Goal: Check status: Check status

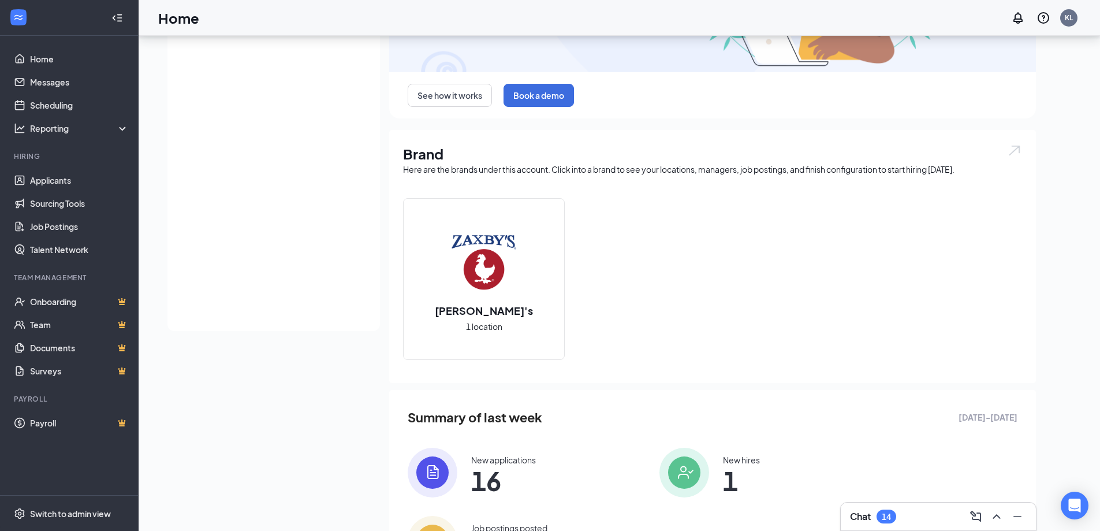
scroll to position [216, 0]
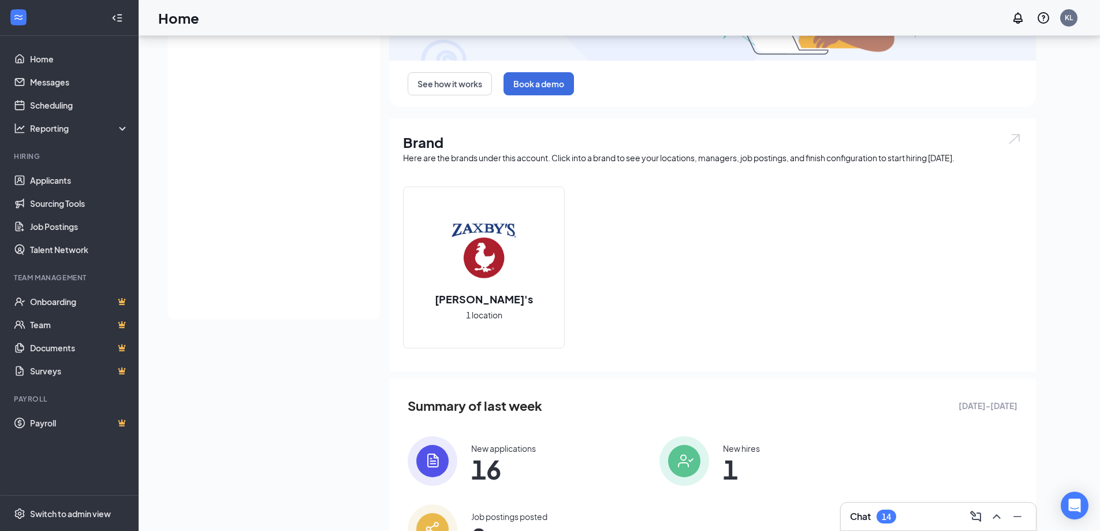
click at [660, 469] on img at bounding box center [685, 461] width 50 height 50
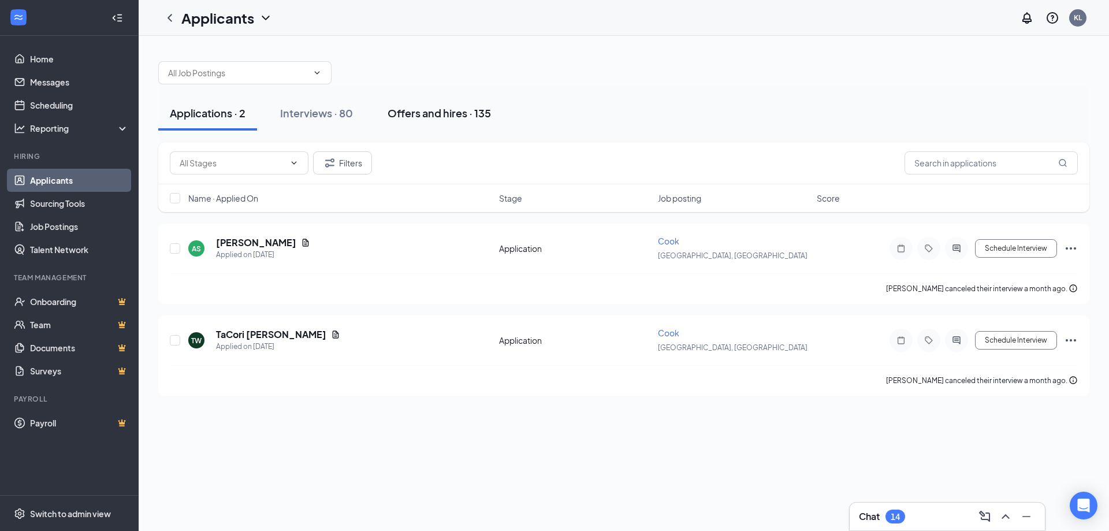
click at [430, 110] on div "Offers and hires · 135" at bounding box center [439, 113] width 103 height 14
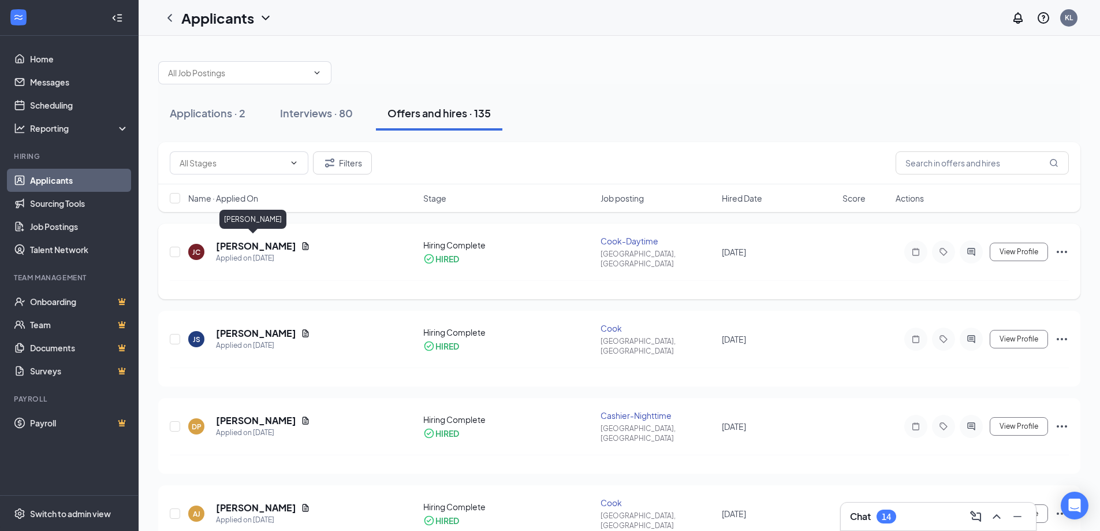
click at [257, 240] on h5 "[PERSON_NAME]" at bounding box center [256, 246] width 80 height 13
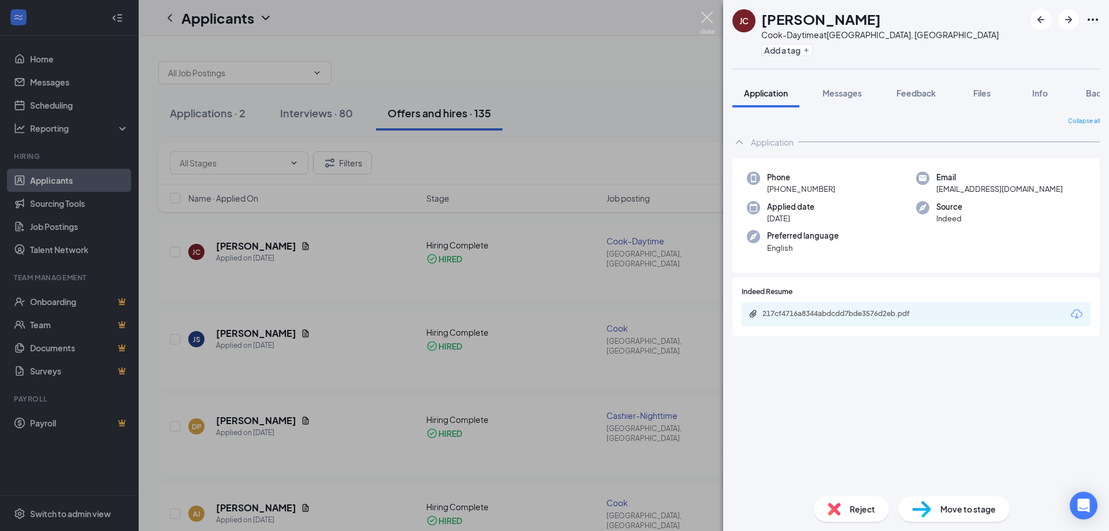
click at [709, 23] on img at bounding box center [707, 23] width 14 height 23
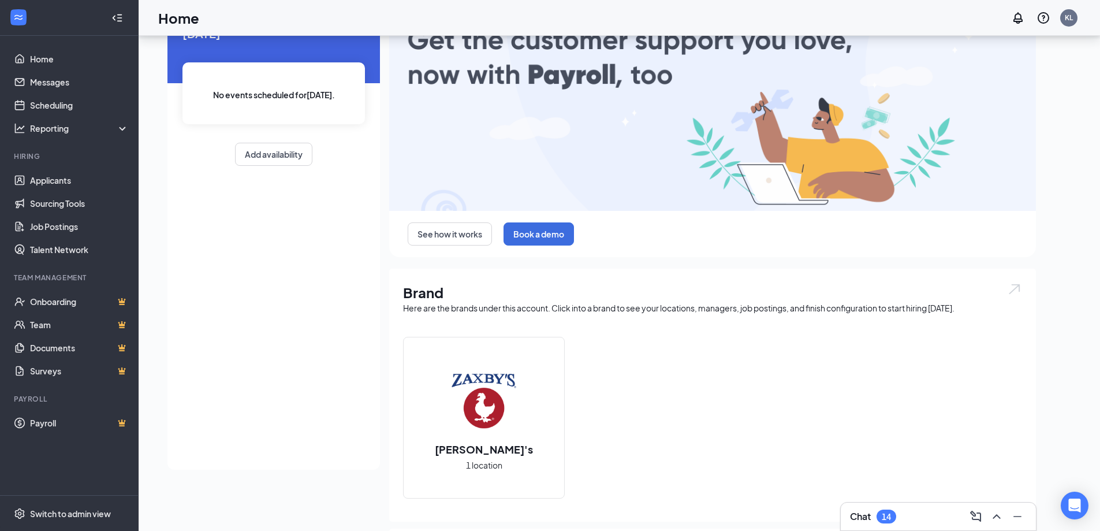
scroll to position [216, 0]
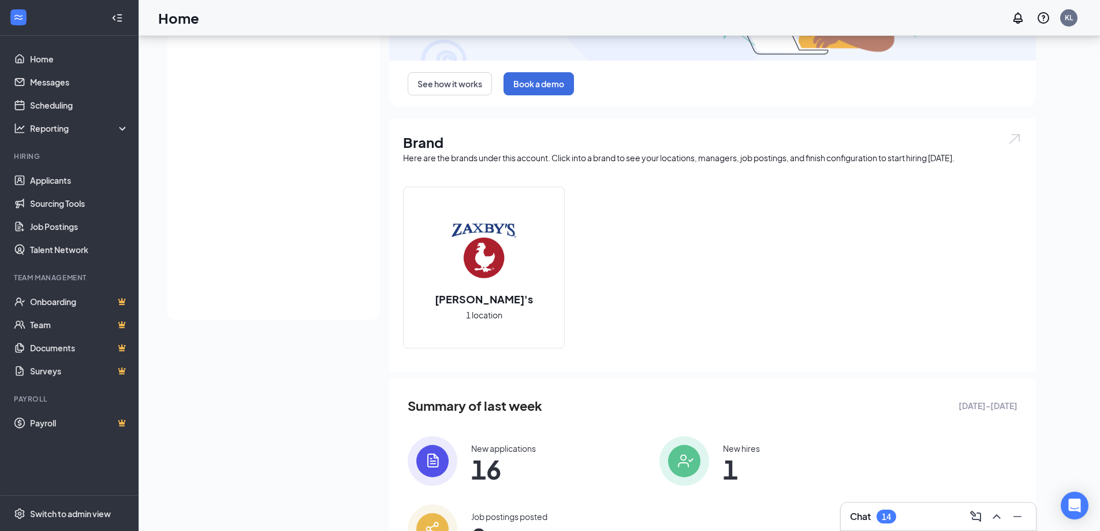
click at [723, 466] on span "1" at bounding box center [741, 469] width 37 height 21
